Goal: Information Seeking & Learning: Learn about a topic

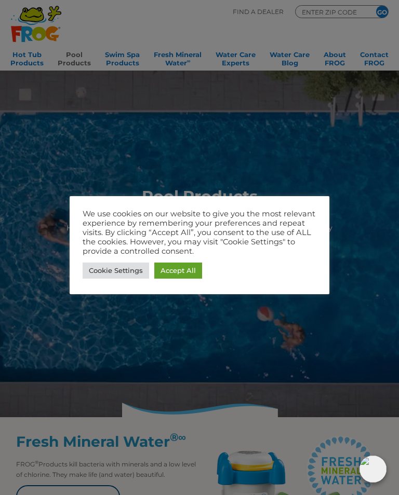
click at [190, 274] on link "Accept All" at bounding box center [178, 271] width 48 height 16
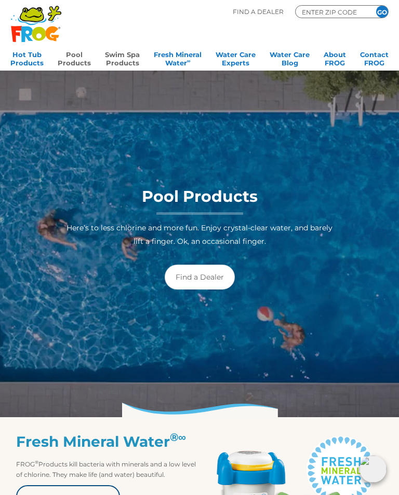
click at [127, 62] on link "Swim Spa Products" at bounding box center [122, 57] width 35 height 21
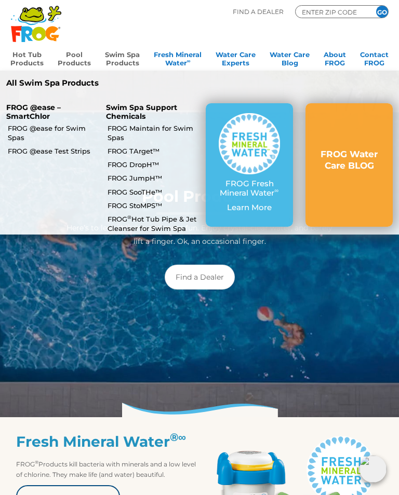
click at [33, 62] on link "Hot Tub Products" at bounding box center [26, 57] width 33 height 21
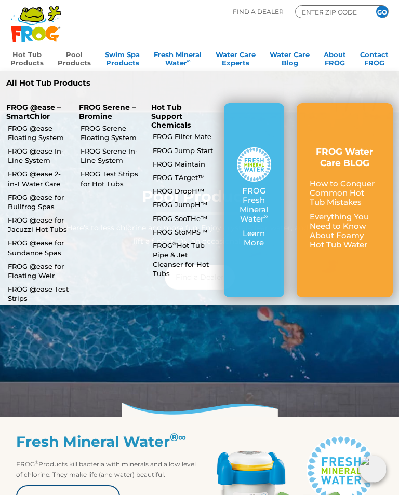
click at [55, 222] on link "FROG @ease for Jacuzzi Hot Tubs" at bounding box center [39, 225] width 62 height 19
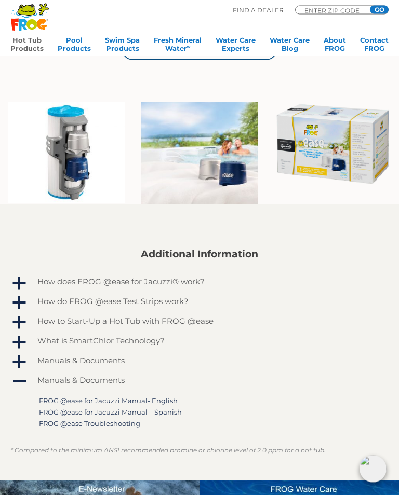
scroll to position [488, 0]
click at [24, 276] on span "a" at bounding box center [19, 284] width 16 height 16
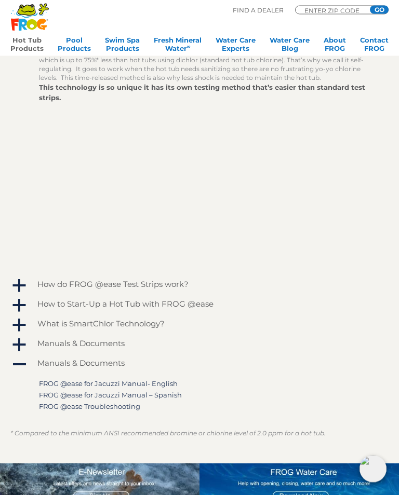
scroll to position [758, 0]
click at [102, 280] on h4 "How do FROG @ease Test Strips work?" at bounding box center [112, 284] width 151 height 9
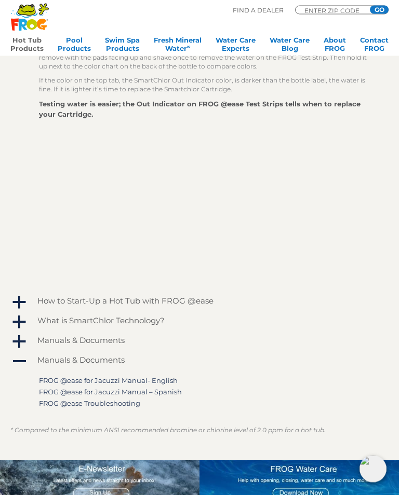
scroll to position [1024, 0]
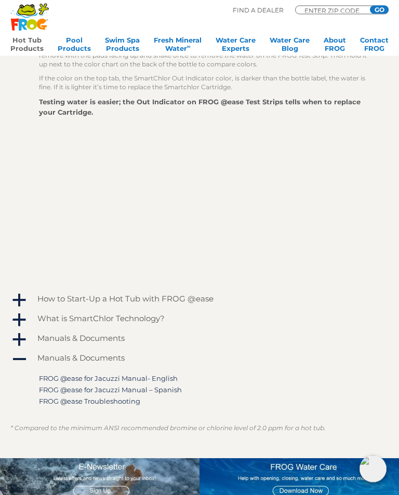
click at [77, 295] on h4 "How to Start-Up a Hot Tub with FROG @ease" at bounding box center [125, 299] width 176 height 9
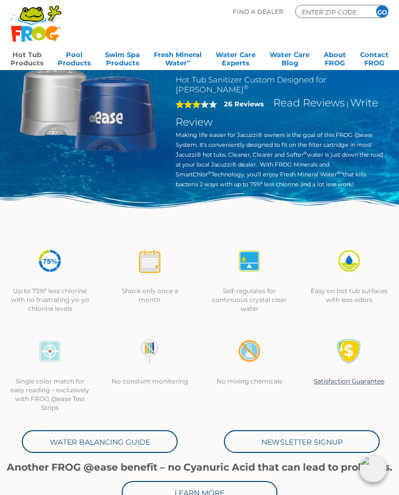
scroll to position [0, 0]
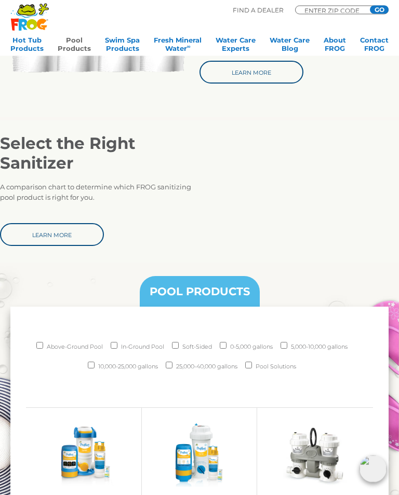
scroll to position [681, 0]
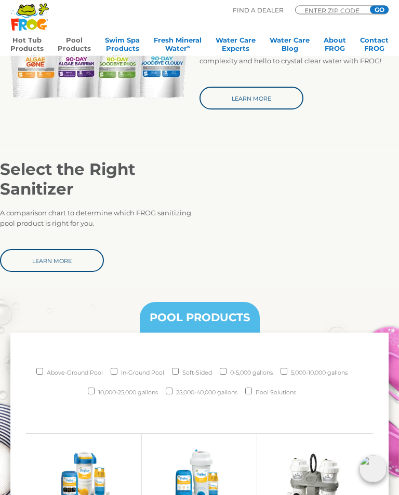
click at [37, 43] on link "Hot Tub Products" at bounding box center [26, 46] width 33 height 21
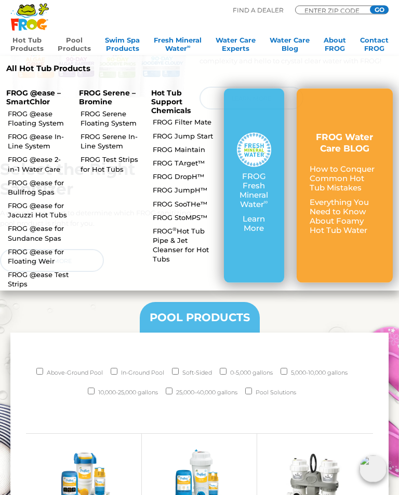
scroll to position [681, 0]
click at [52, 203] on link "FROG @ease for Jacuzzi Hot Tubs" at bounding box center [39, 210] width 62 height 19
